Goal: Information Seeking & Learning: Compare options

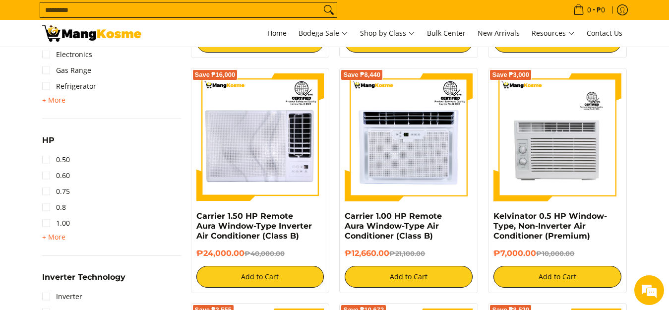
scroll to position [595, 0]
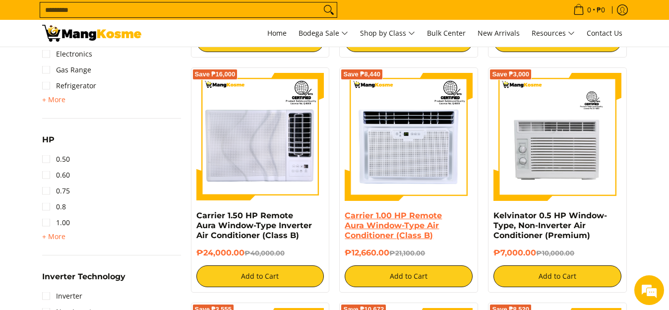
click at [407, 225] on link "Carrier 1.00 HP Remote Aura Window-Type Air Conditioner (Class B)" at bounding box center [393, 225] width 97 height 29
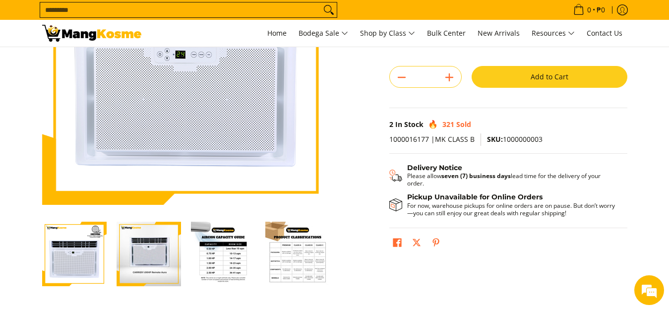
scroll to position [198, 0]
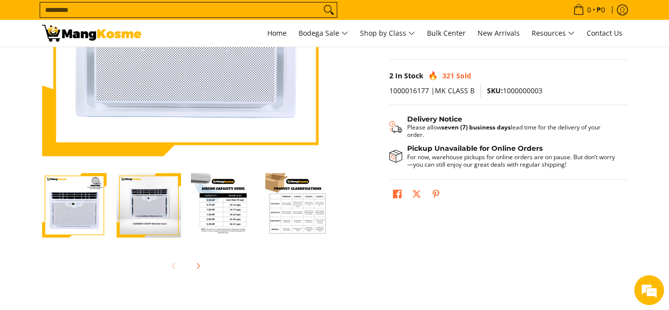
click at [319, 203] on img "Carrier 1.00 HP Remote Aura Window-Type Air Conditioner (Class B)-4" at bounding box center [297, 205] width 64 height 64
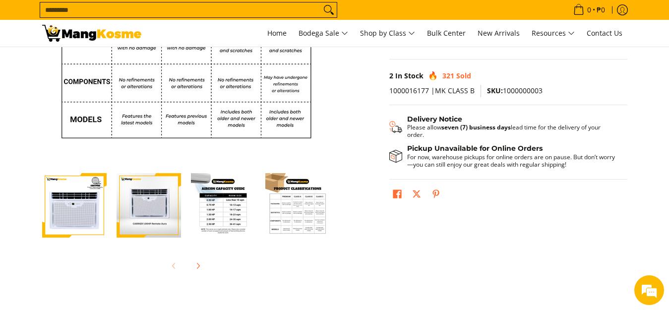
click at [277, 229] on img "Carrier 1.00 HP Remote Aura Window-Type Air Conditioner (Class B)-4" at bounding box center [297, 205] width 64 height 64
click at [233, 220] on img "Carrier 1.00 HP Remote Aura Window-Type Air Conditioner (Class B)-3" at bounding box center [223, 205] width 64 height 64
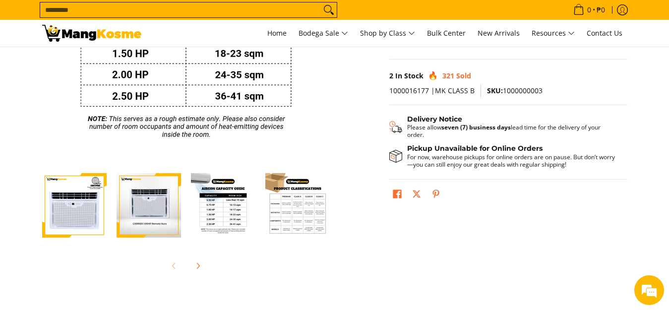
click at [147, 209] on img "carrier remote aura-airon unit-window type-1.00 hp-front view" at bounding box center [149, 206] width 64 height 64
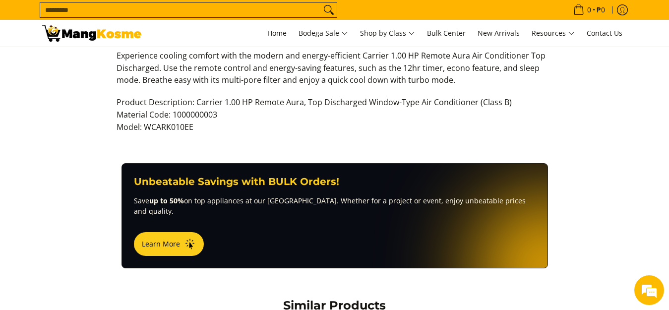
scroll to position [446, 0]
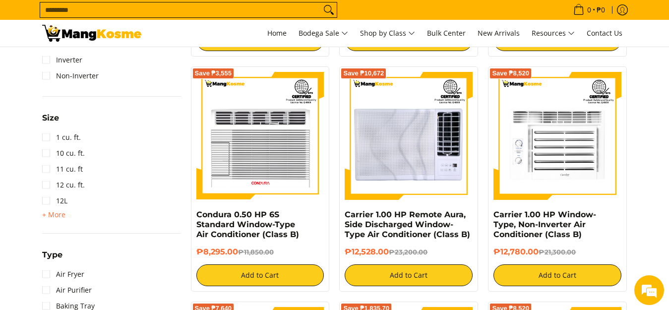
scroll to position [843, 0]
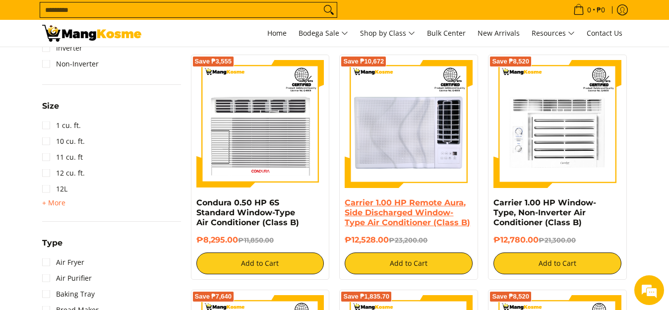
click at [401, 201] on link "Carrier 1.00 HP Remote Aura, Side Discharged Window-Type Air Conditioner (Class…" at bounding box center [407, 212] width 125 height 29
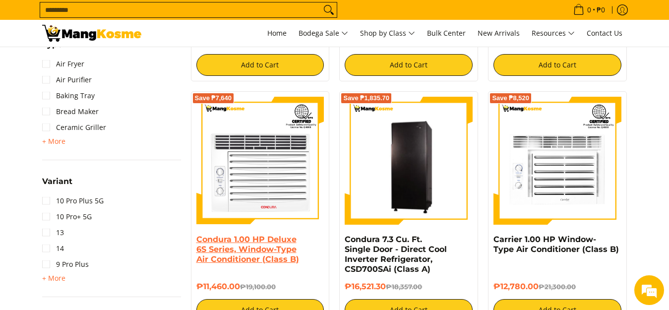
click at [264, 236] on link "Condura 1.00 HP Deluxe 6S Series, Window-Type Air Conditioner (Class B)" at bounding box center [247, 249] width 103 height 29
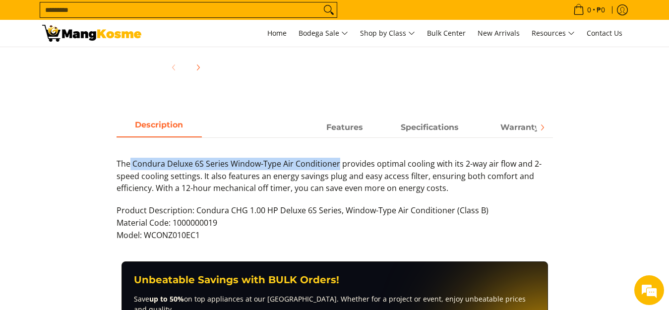
drag, startPoint x: 131, startPoint y: 162, endPoint x: 339, endPoint y: 164, distance: 208.3
click at [339, 164] on p "The Condura Deluxe 6S Series Window-Type Air Conditioner provides optimal cooli…" at bounding box center [335, 181] width 437 height 47
copy p "Condura Deluxe 6S Series Window-Type Air Conditioner"
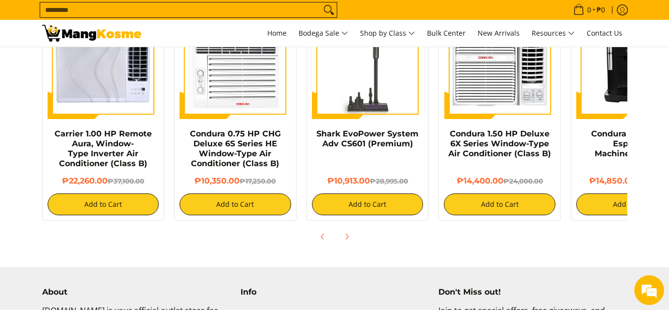
scroll to position [843, 0]
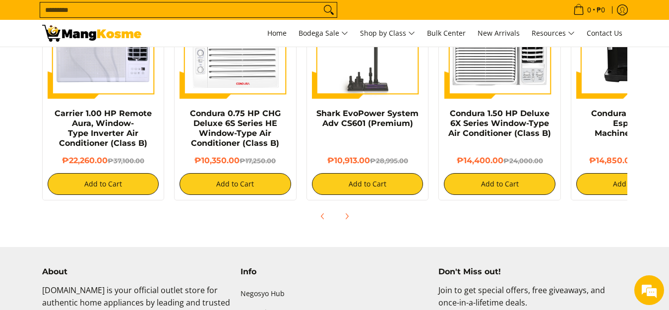
drag, startPoint x: 585, startPoint y: 221, endPoint x: 656, endPoint y: 217, distance: 70.6
click at [657, 219] on div "Similar Products Save ₱14,840 Carrier 1.00 HP Remote Aura, Window-Type Inverter…" at bounding box center [334, 84] width 669 height 288
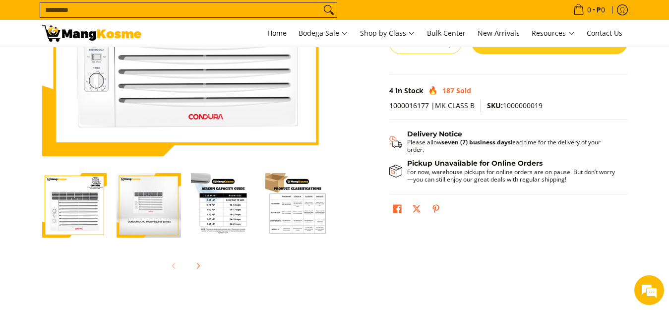
scroll to position [0, 0]
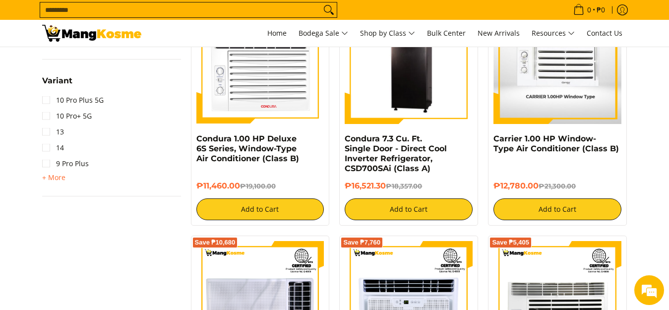
scroll to position [1190, 0]
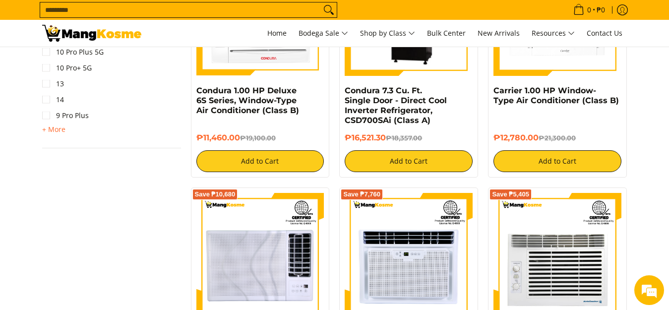
drag, startPoint x: 12, startPoint y: 122, endPoint x: 35, endPoint y: 132, distance: 25.3
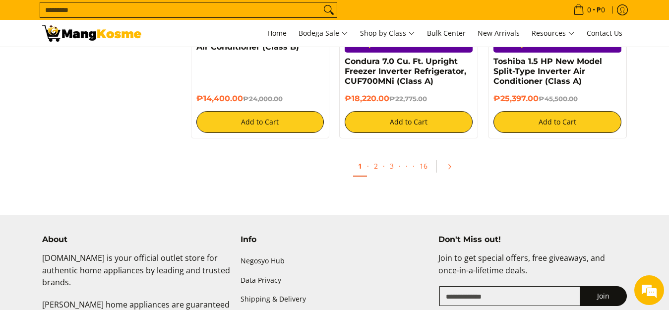
scroll to position [1984, 0]
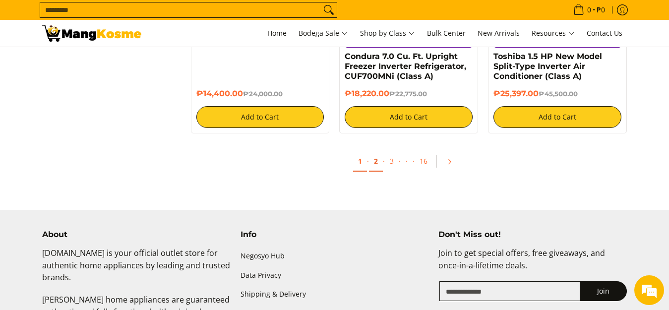
click at [371, 163] on link "2" at bounding box center [376, 161] width 14 height 20
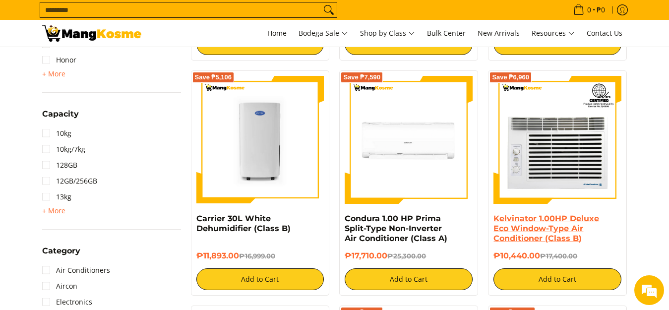
click at [586, 227] on link "Kelvinator 1.00HP Deluxe Eco Window-Type Air Conditioner (Class B)" at bounding box center [547, 228] width 106 height 29
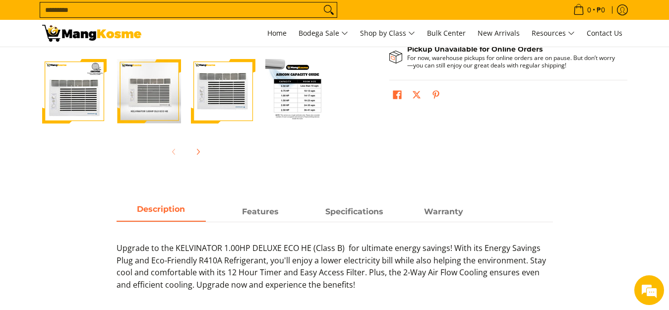
scroll to position [298, 0]
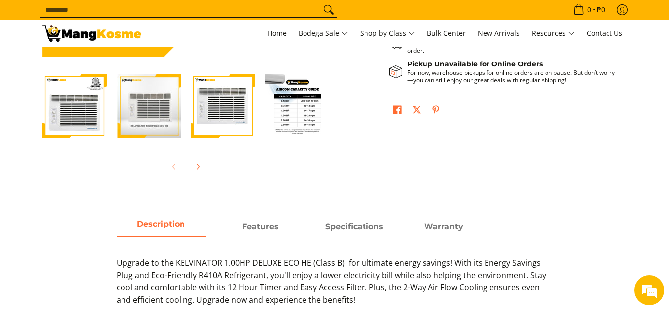
click at [214, 124] on img "Kelvinator 1.00HP Deluxe Eco Window-Type Air Conditioner (Class B)-3" at bounding box center [223, 106] width 64 height 64
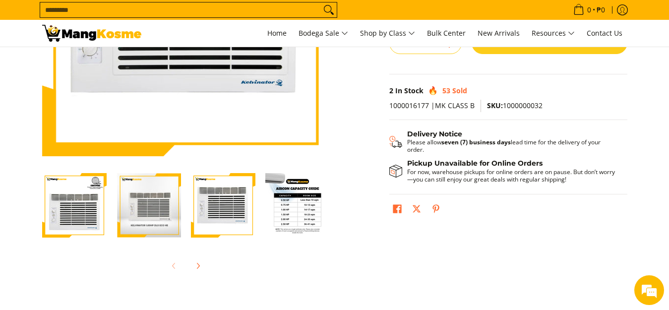
click at [174, 224] on img "kelvinator-eco he-window-type-aircon-1.00 hp-front-view" at bounding box center [149, 206] width 64 height 64
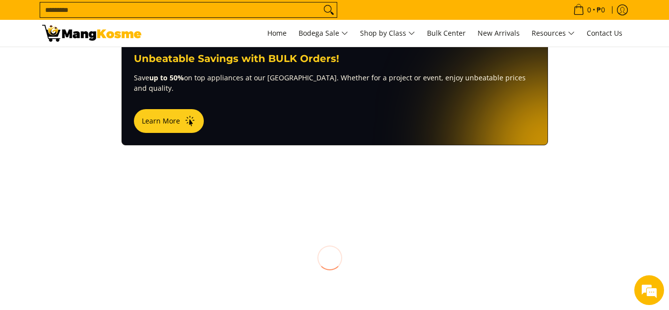
scroll to position [595, 0]
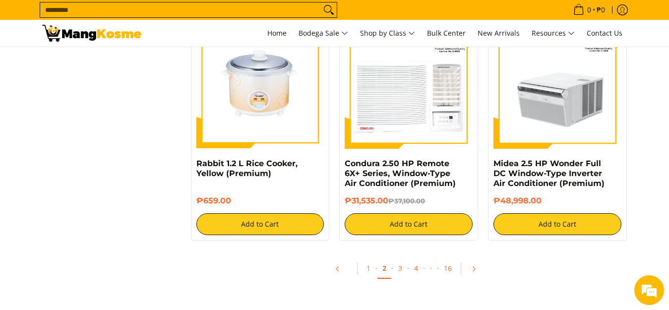
scroll to position [2034, 0]
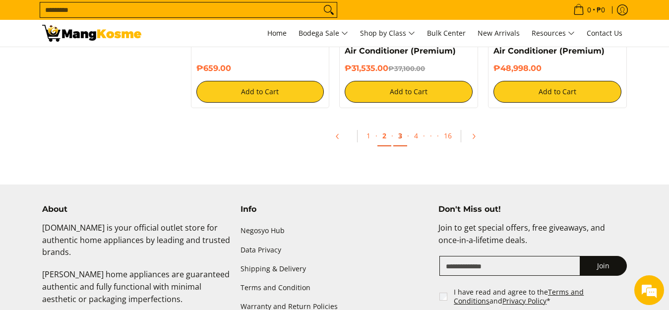
click at [396, 126] on link "3" at bounding box center [400, 136] width 14 height 20
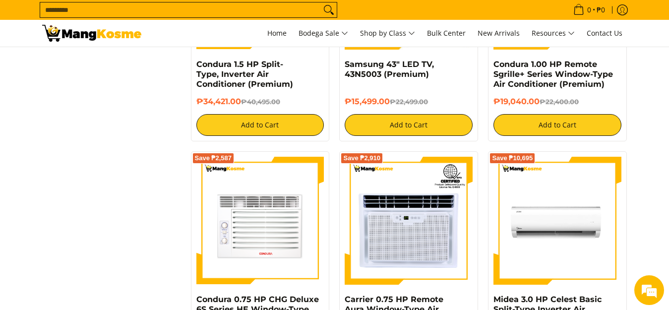
scroll to position [1637, 0]
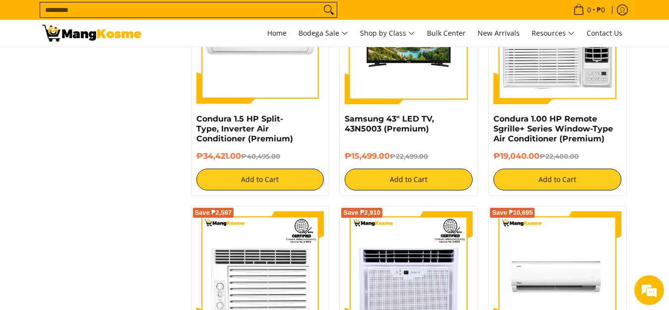
click at [81, 16] on input "Search..." at bounding box center [180, 9] width 281 height 15
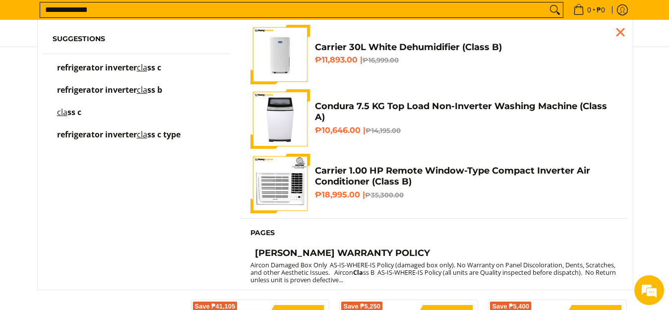
scroll to position [1068, 0]
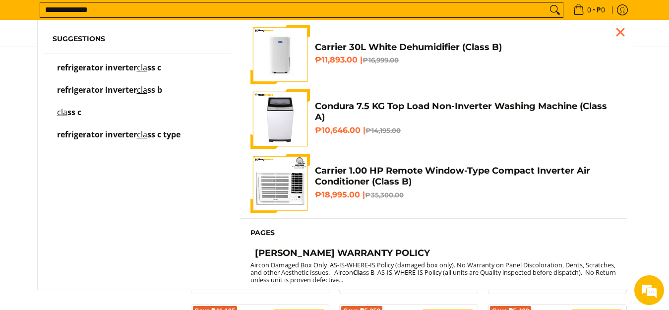
type input "**********"
click at [547, 2] on button "Search" at bounding box center [555, 9] width 16 height 15
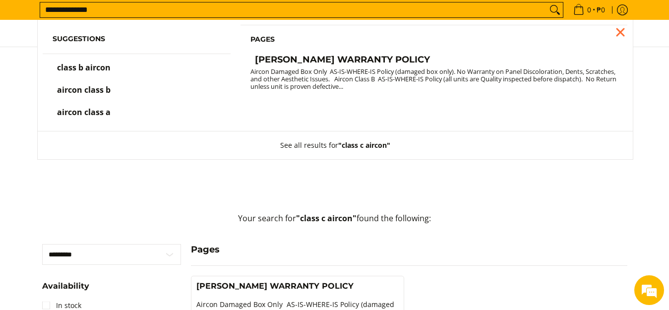
click at [66, 7] on input "**********" at bounding box center [293, 9] width 507 height 15
type input "**********"
click at [547, 2] on button "Search" at bounding box center [555, 9] width 16 height 15
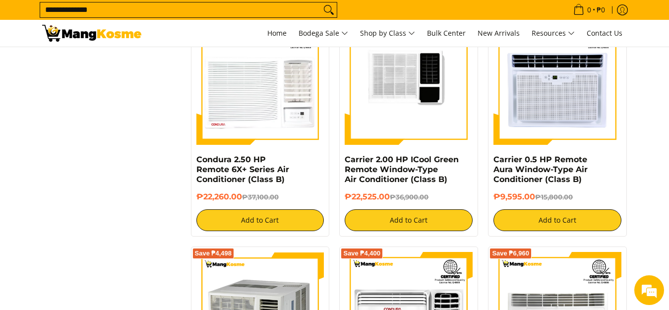
scroll to position [1438, 0]
